Goal: Find specific page/section: Find specific page/section

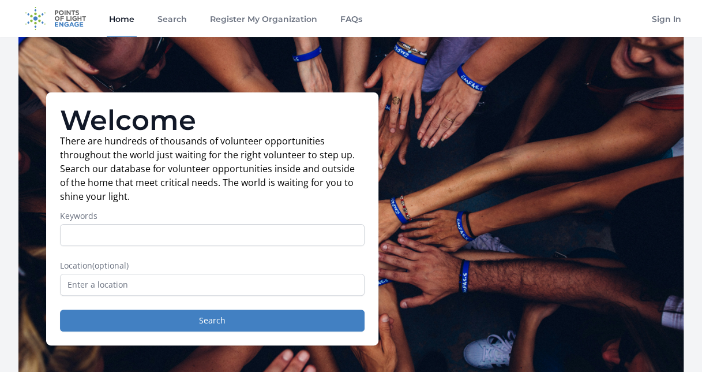
drag, startPoint x: 77, startPoint y: 17, endPoint x: 98, endPoint y: 55, distance: 43.4
click at [77, 17] on img at bounding box center [55, 18] width 74 height 37
click at [185, 21] on link "Search" at bounding box center [172, 18] width 34 height 37
